Goal: Transaction & Acquisition: Subscribe to service/newsletter

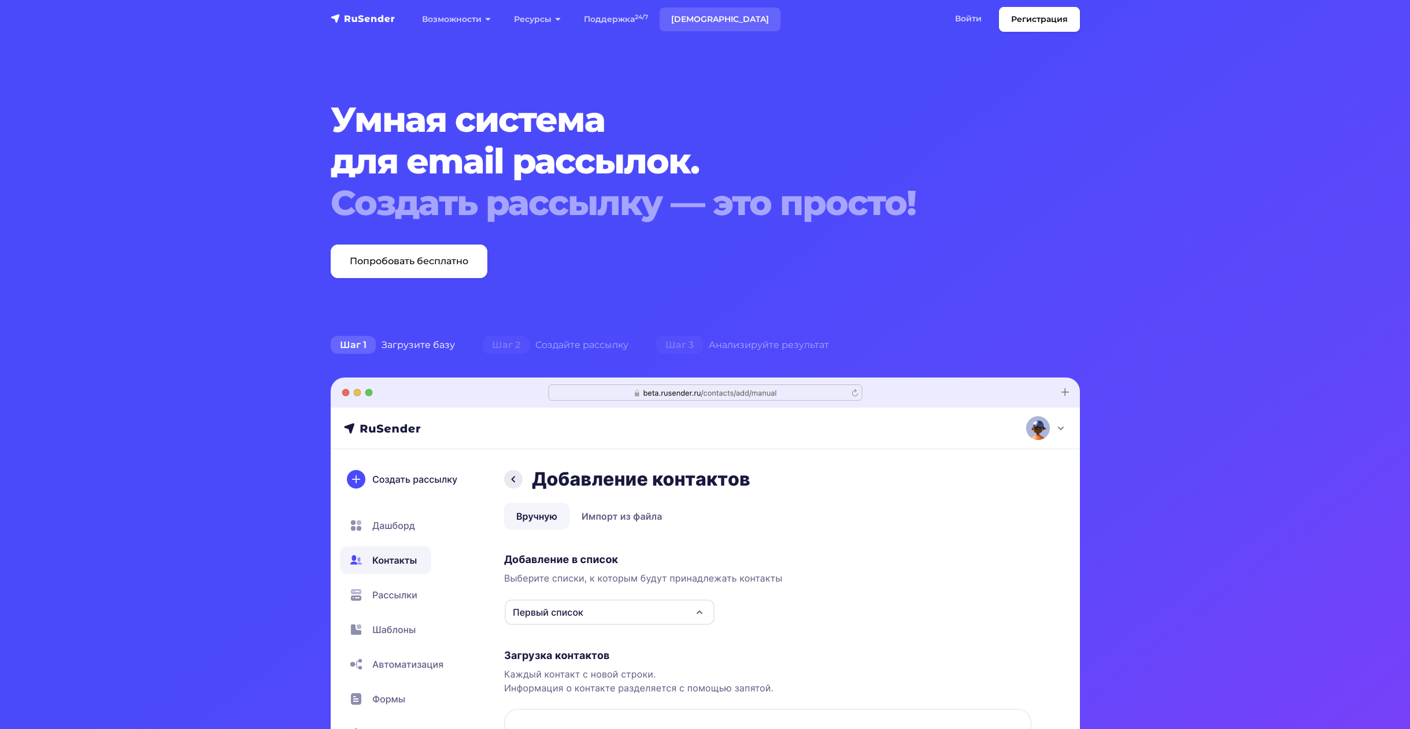
click at [683, 23] on link "[DEMOGRAPHIC_DATA]" at bounding box center [720, 20] width 121 height 24
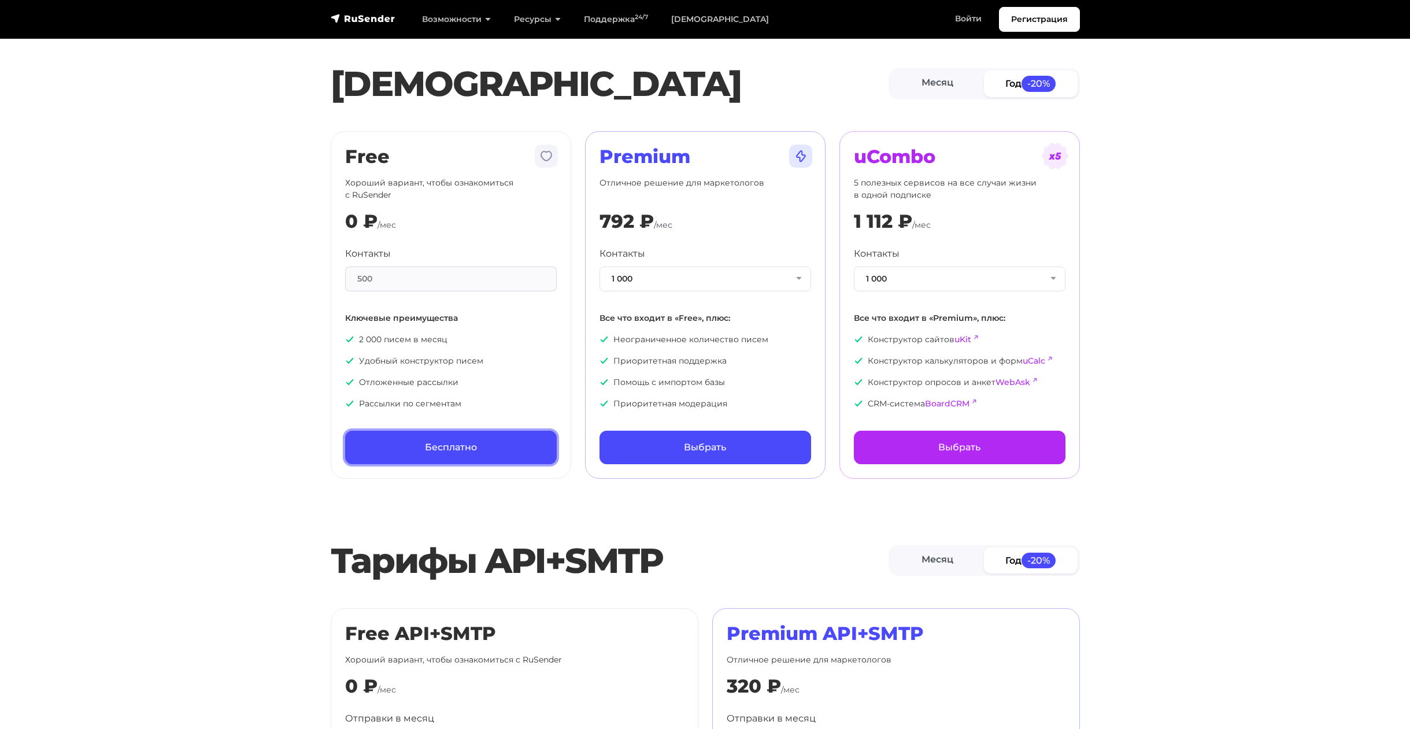
click at [401, 445] on link "Бесплатно" at bounding box center [451, 448] width 212 height 34
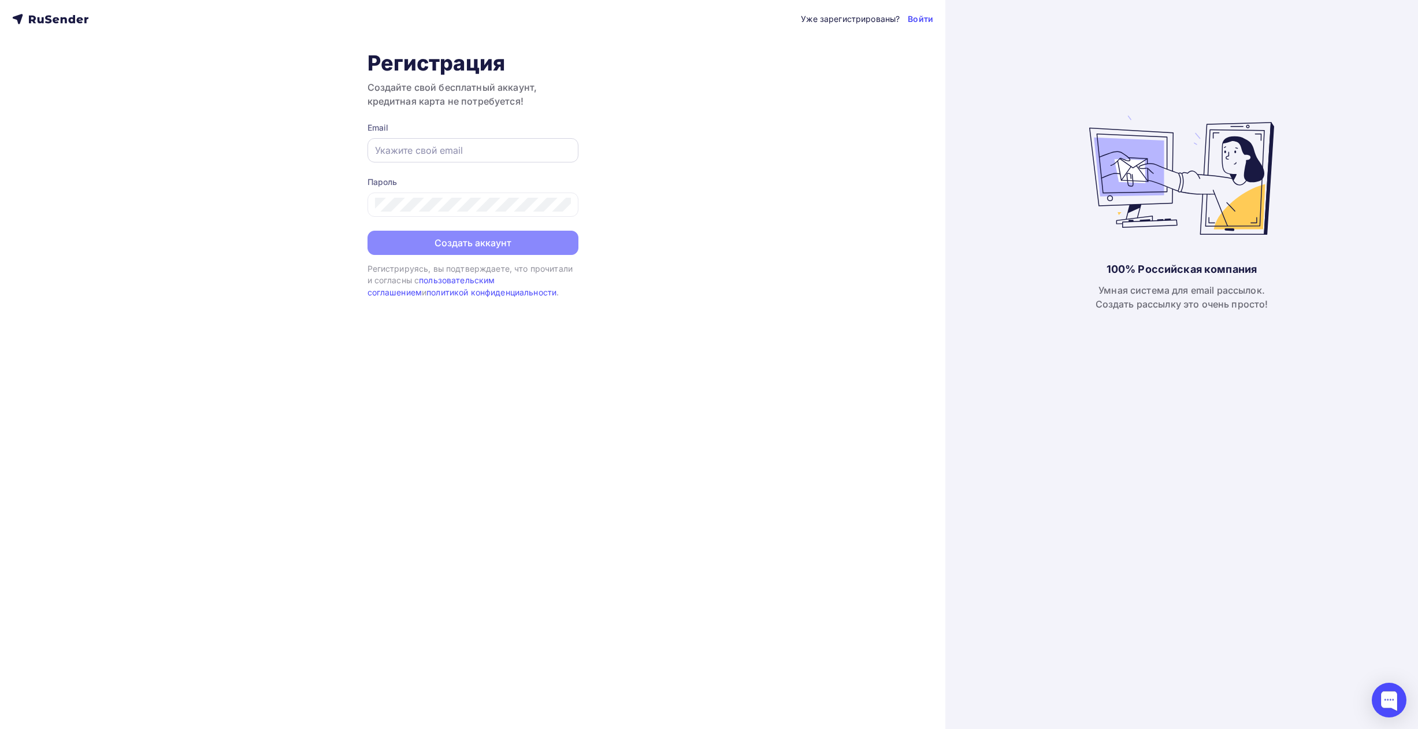
click at [452, 151] on input "text" at bounding box center [473, 150] width 196 height 14
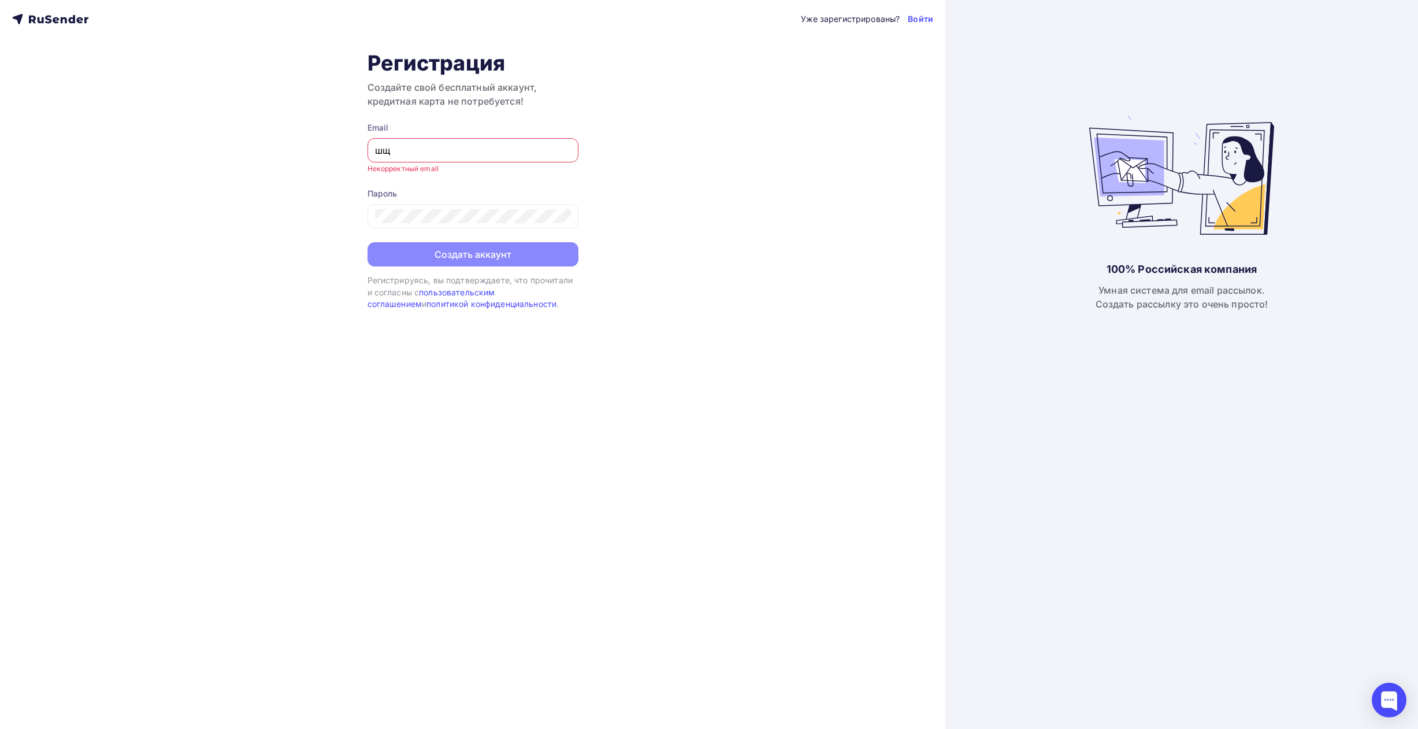
type input "ш"
type input "[EMAIL_ADDRESS][DOMAIN_NAME]"
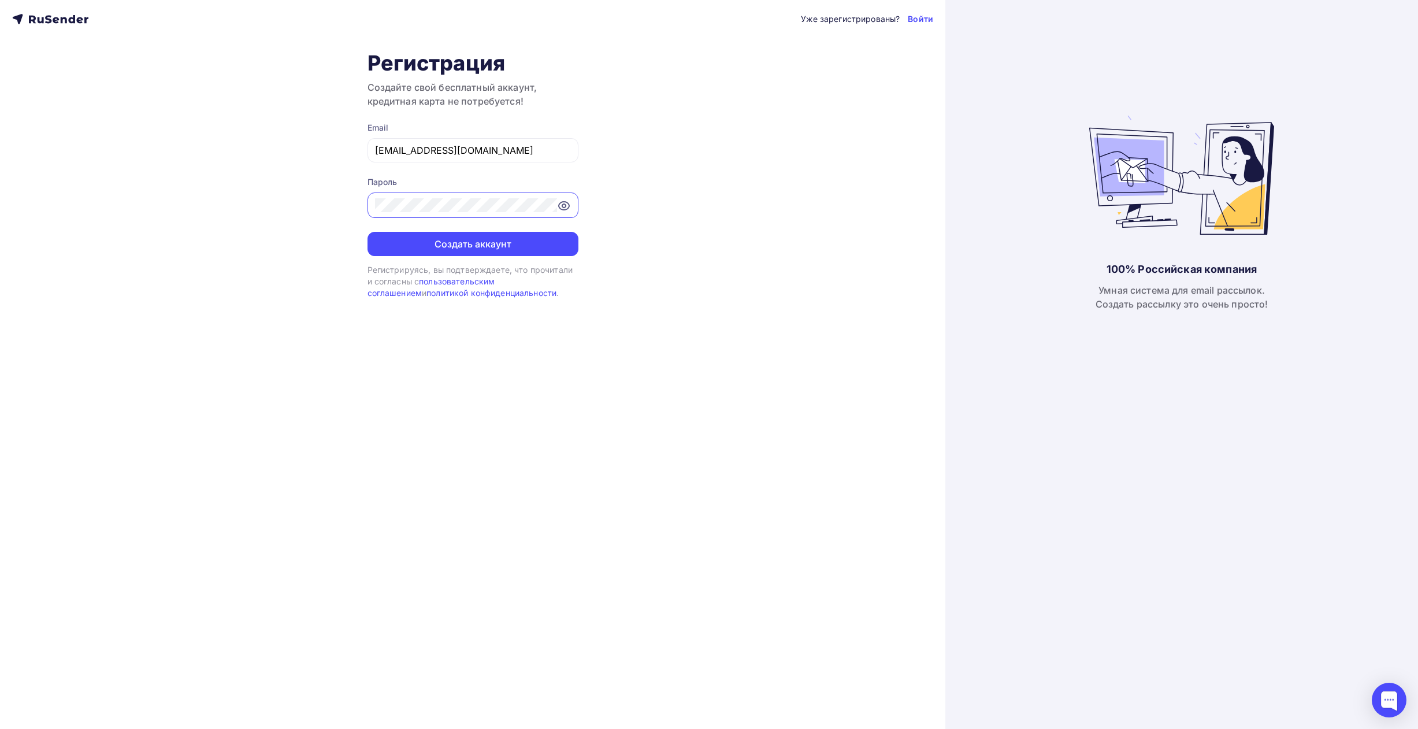
click at [368, 232] on button "Создать аккаунт" at bounding box center [473, 244] width 211 height 24
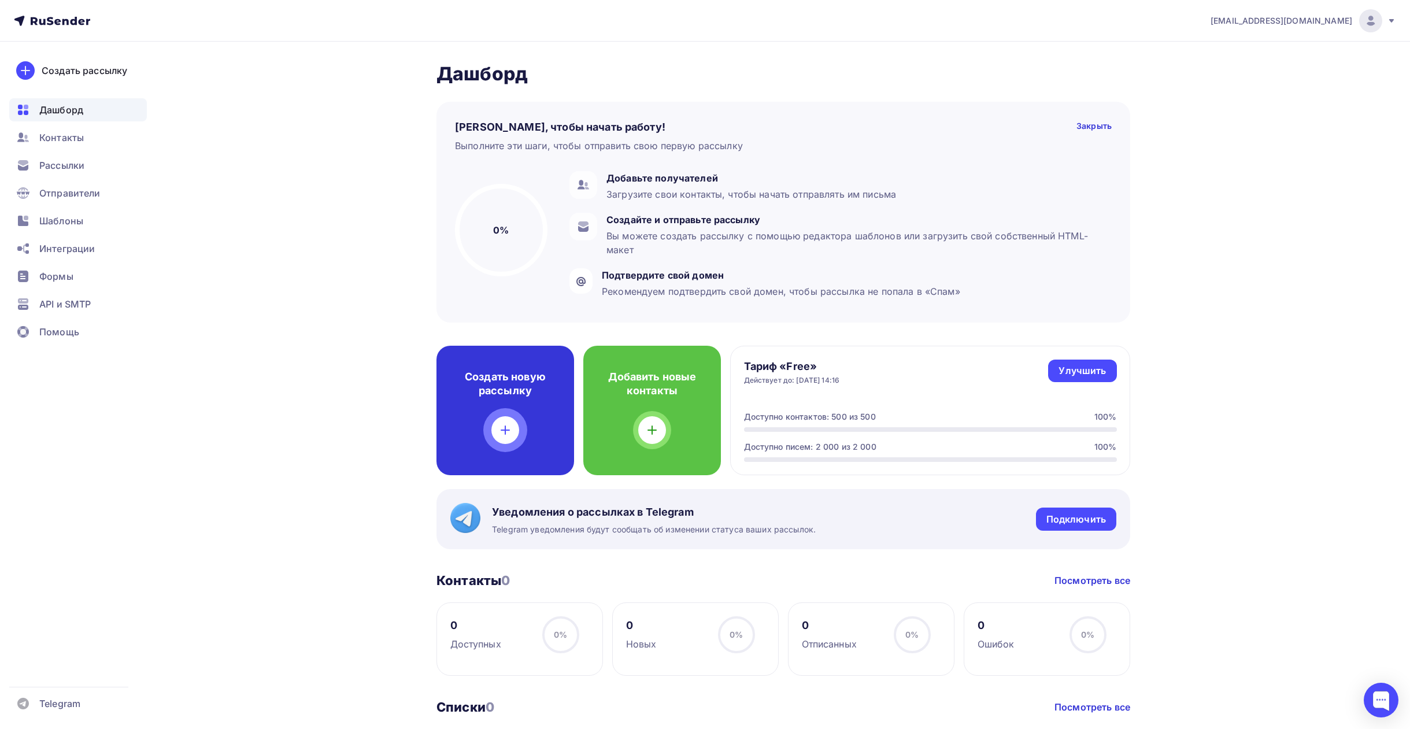
click at [515, 434] on div at bounding box center [505, 430] width 28 height 28
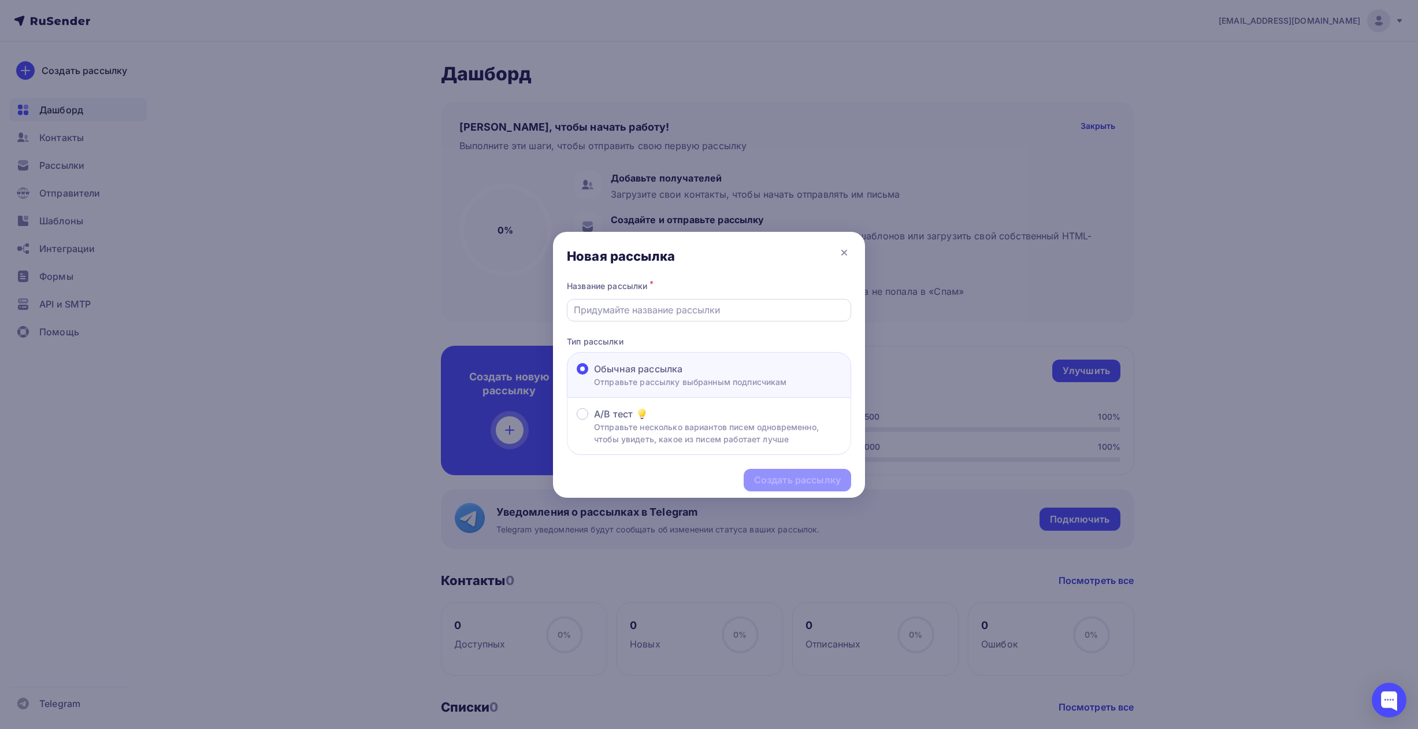
click at [661, 313] on input "text" at bounding box center [709, 310] width 271 height 14
type input "Форум 360"
click at [774, 487] on div "Создать рассылку" at bounding box center [798, 480] width 108 height 23
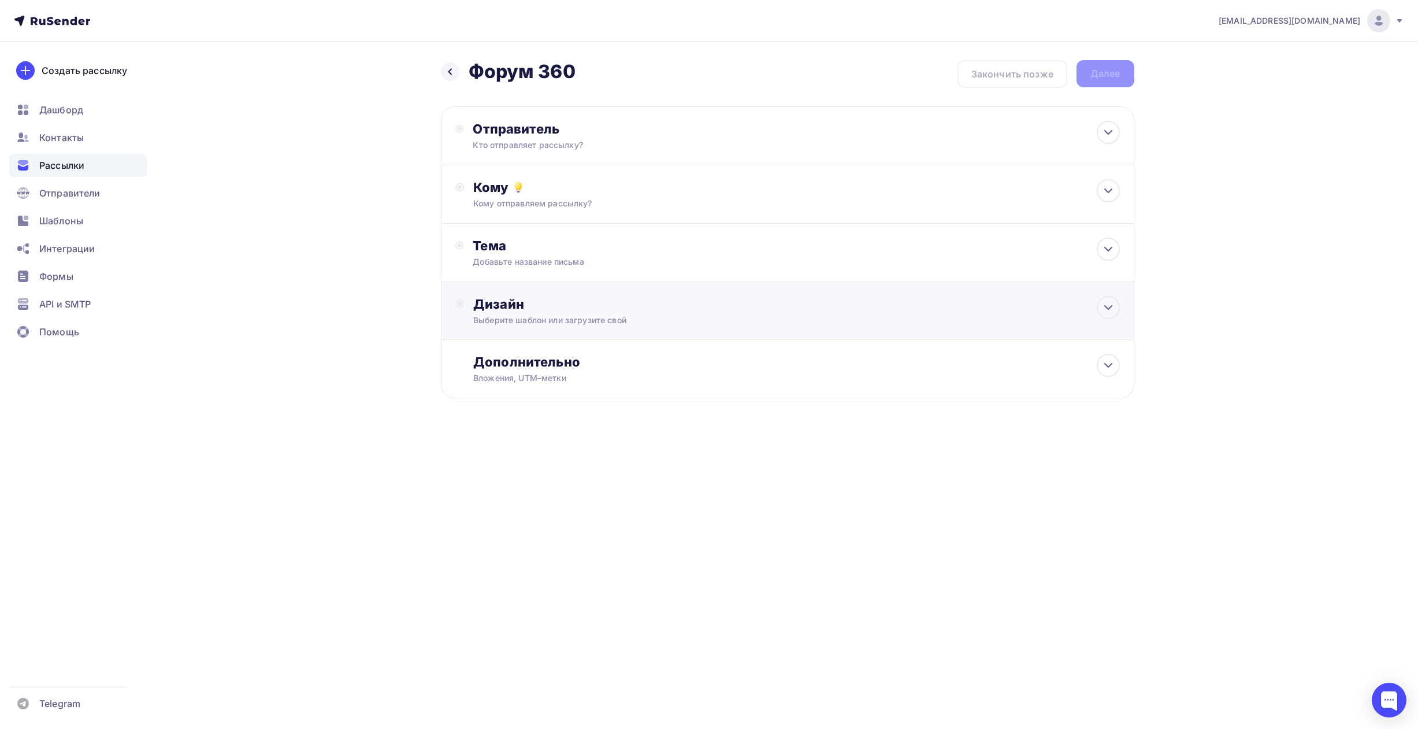
click at [600, 315] on div "Выберите шаблон или загрузите свой" at bounding box center [764, 320] width 582 height 12
click at [536, 351] on div "Выбрать шаблон" at bounding box center [524, 350] width 80 height 13
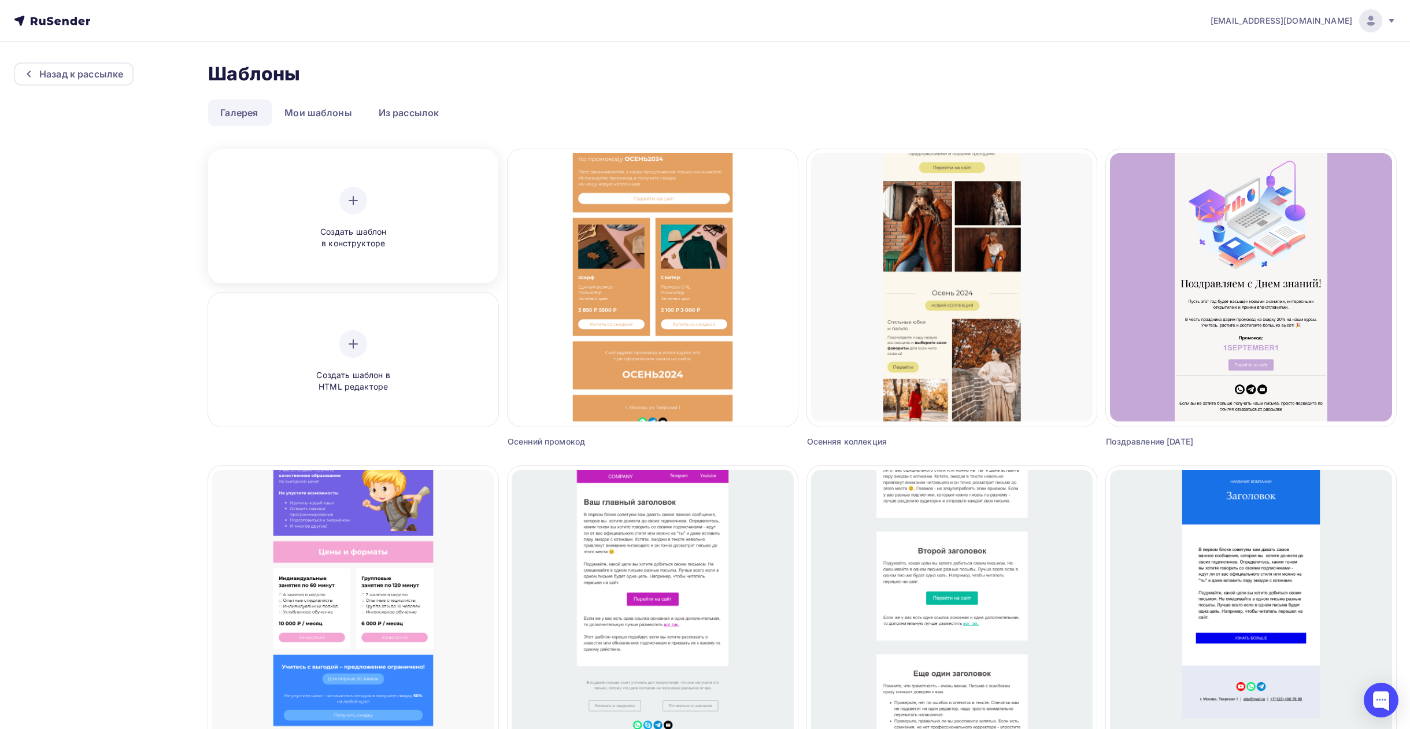
click at [405, 238] on span "Создать шаблон в конструкторе" at bounding box center [353, 238] width 110 height 24
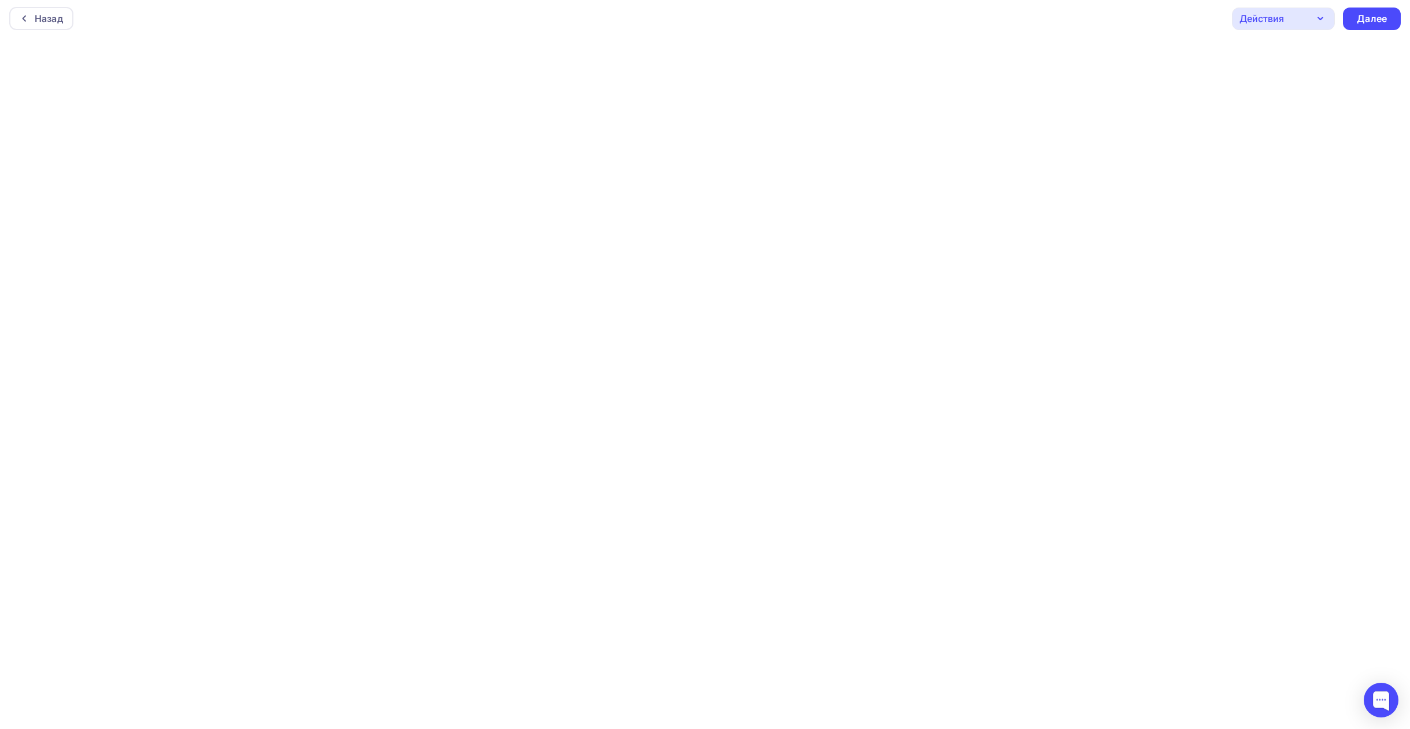
scroll to position [3, 0]
click at [1328, 14] on div "Действия" at bounding box center [1283, 18] width 103 height 23
